Goal: Use online tool/utility: Utilize a website feature to perform a specific function

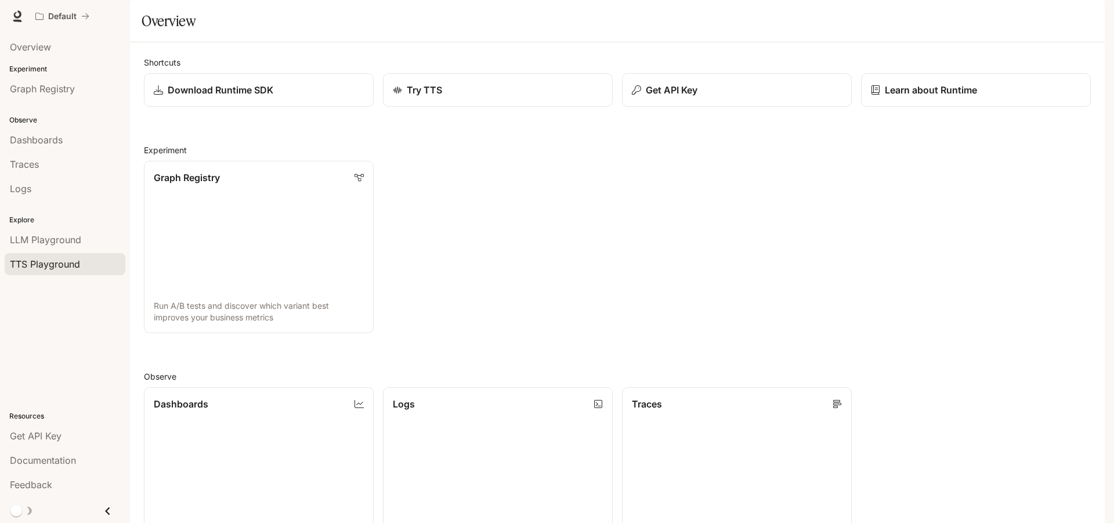
click at [30, 255] on link "TTS Playground" at bounding box center [65, 264] width 121 height 22
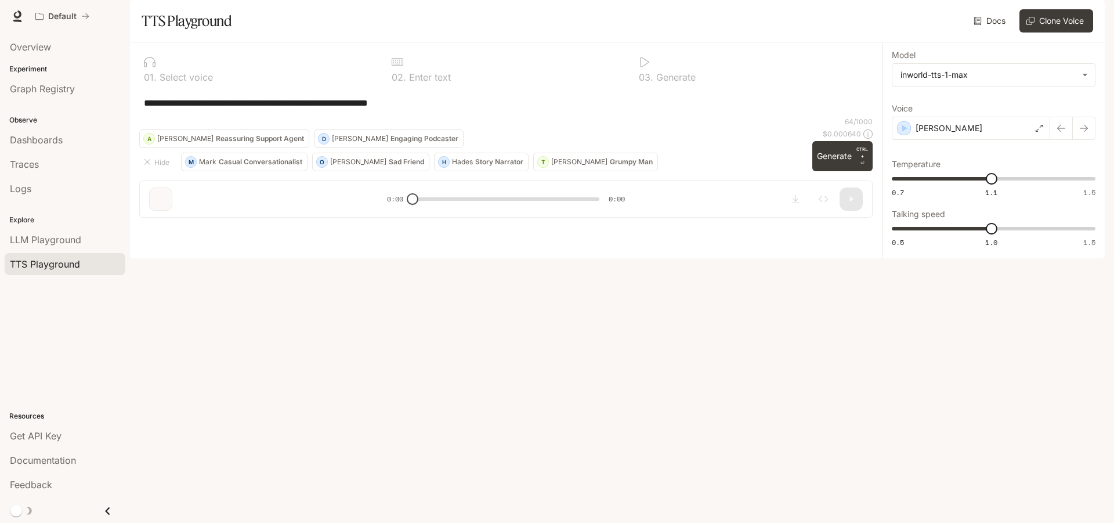
click at [445, 117] on div "**********" at bounding box center [506, 103] width 734 height 28
click at [449, 117] on div "**********" at bounding box center [506, 103] width 724 height 28
drag, startPoint x: 449, startPoint y: 138, endPoint x: 168, endPoint y: 197, distance: 286.5
click at [166, 117] on div "**********" at bounding box center [506, 103] width 734 height 28
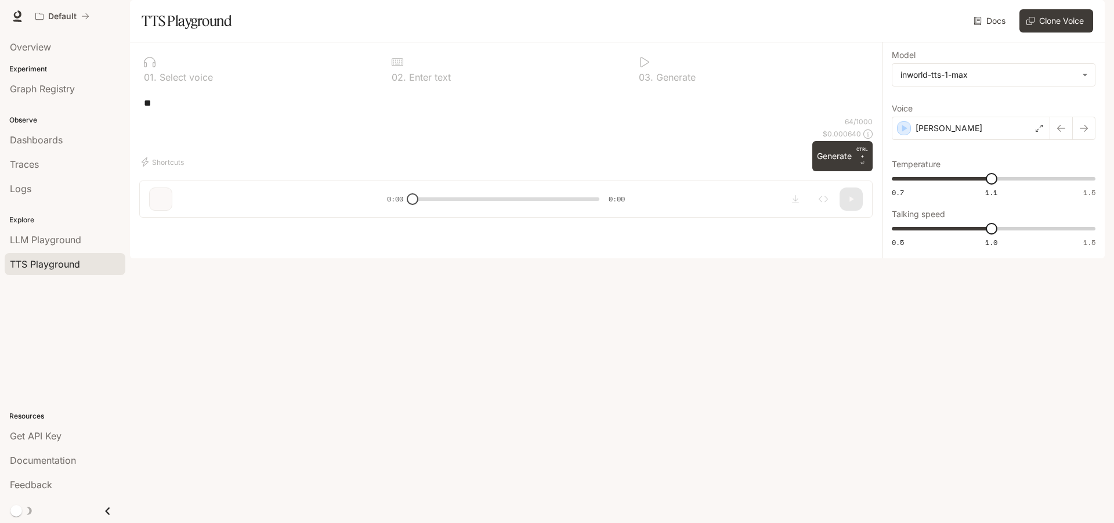
type textarea "*"
click at [558, 117] on div "* ​" at bounding box center [506, 103] width 734 height 28
click at [546, 117] on div "* ​" at bounding box center [506, 103] width 734 height 28
click at [499, 117] on div "* ​" at bounding box center [506, 103] width 734 height 28
click at [395, 117] on div "* ​" at bounding box center [506, 103] width 724 height 28
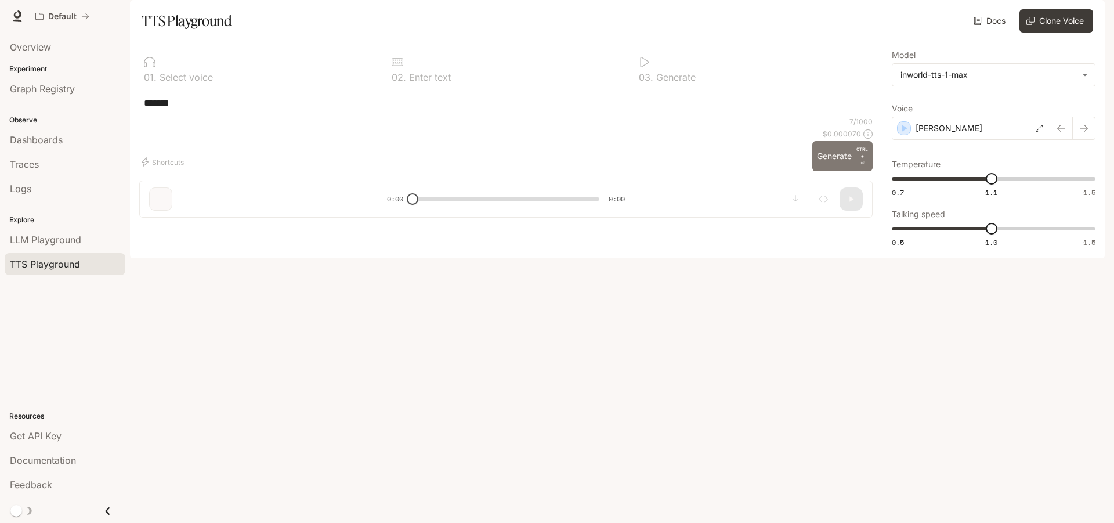
type textarea "*******"
click at [865, 167] on p "CTRL + ⏎" at bounding box center [863, 156] width 12 height 21
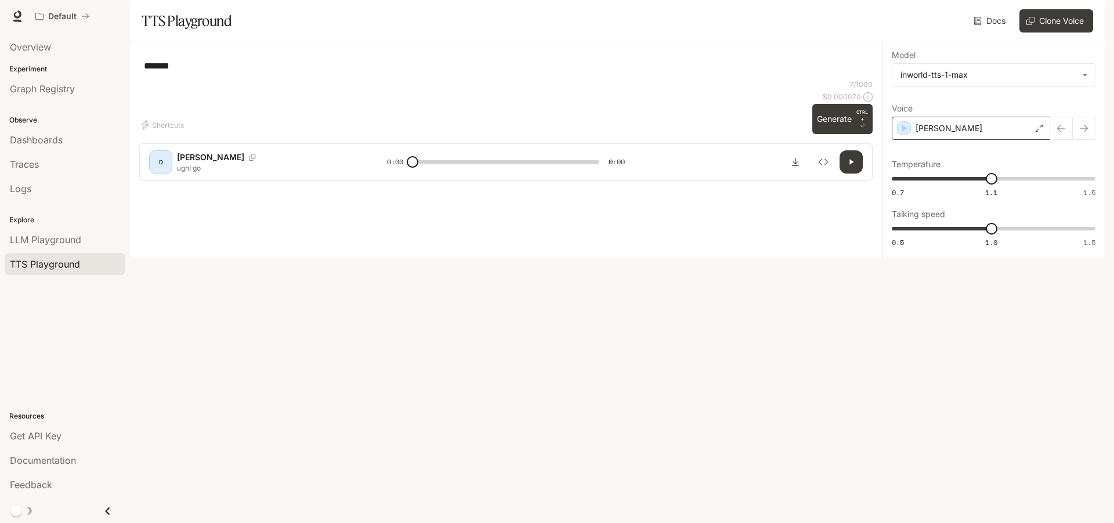
click at [977, 140] on div "[PERSON_NAME]" at bounding box center [971, 128] width 158 height 23
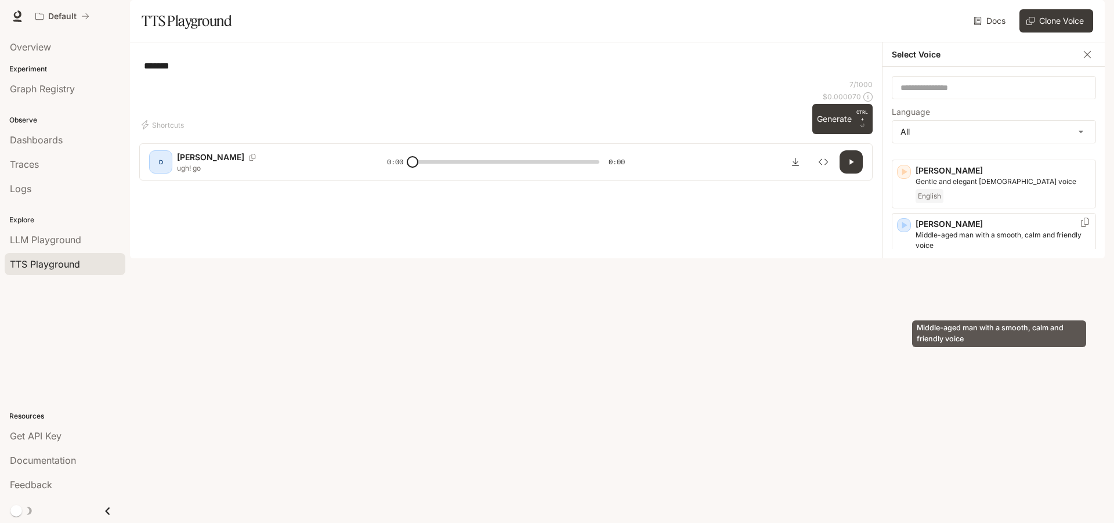
scroll to position [348, 0]
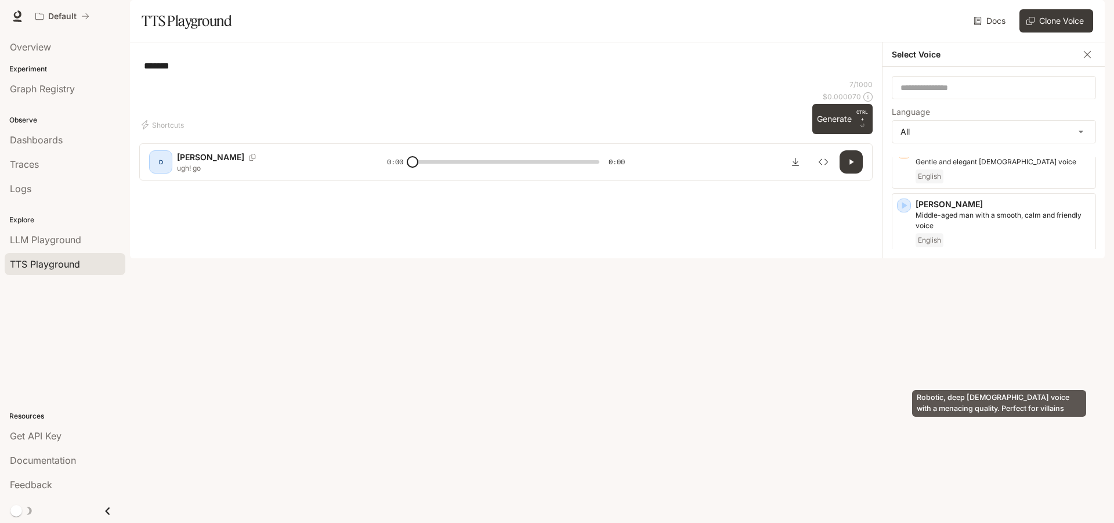
click at [972, 359] on p "Robotic, deep [DEMOGRAPHIC_DATA] voice with a menacing quality. Perfect for vil…" at bounding box center [1003, 348] width 175 height 21
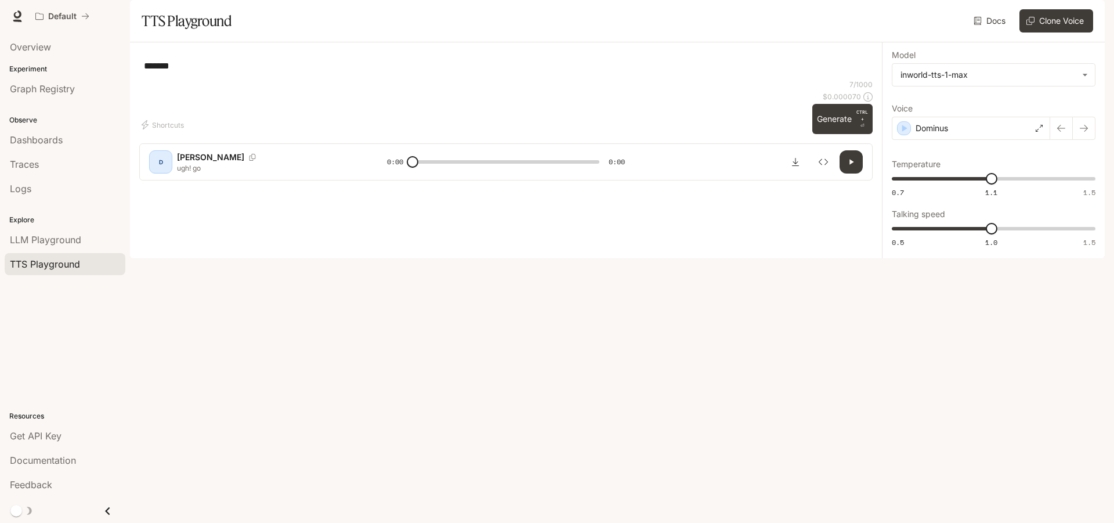
click at [806, 134] on div "Shortcuts" at bounding box center [473, 124] width 669 height 19
click at [809, 134] on div "Shortcuts 7 / 1000 $ 0.000070 Generate CTRL + ⏎" at bounding box center [506, 107] width 734 height 55
click at [813, 134] on button "Generate CTRL + ⏎" at bounding box center [842, 119] width 60 height 30
click at [810, 134] on div "Shortcuts 7 / 1000 $ 0.000070 Generate CTRL + ⏎" at bounding box center [506, 107] width 734 height 55
click at [817, 134] on button "Generate CTRL + ⏎" at bounding box center [842, 119] width 60 height 30
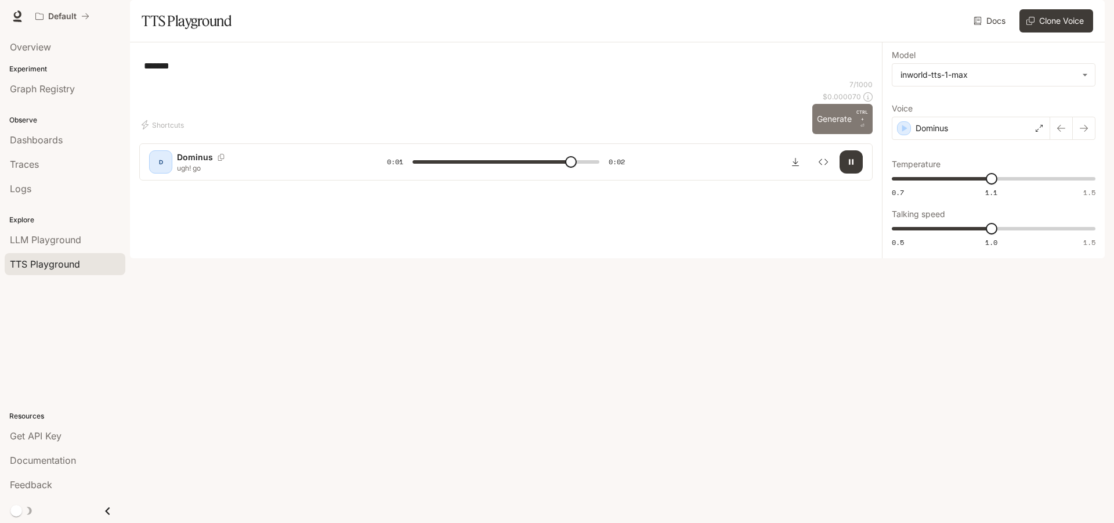
click at [824, 134] on button "Generate CTRL + ⏎" at bounding box center [842, 119] width 60 height 30
type input "*"
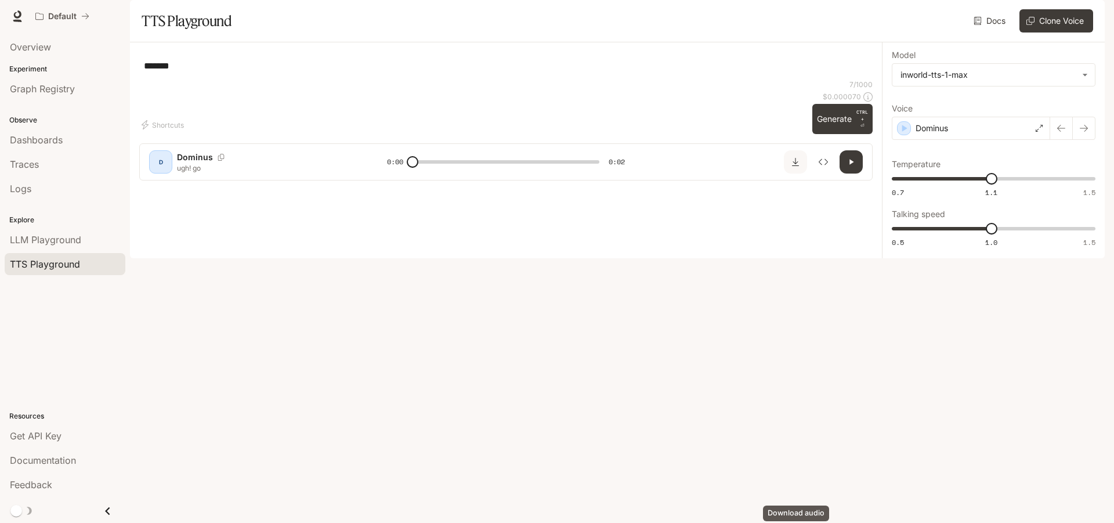
click at [800, 174] on button "Download audio" at bounding box center [795, 161] width 23 height 23
